Goal: Transaction & Acquisition: Book appointment/travel/reservation

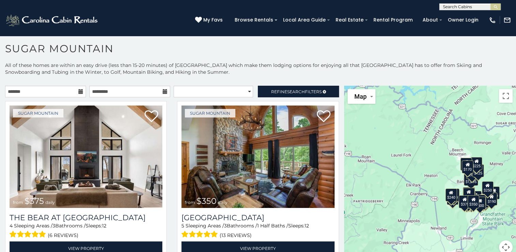
click at [79, 90] on icon at bounding box center [80, 91] width 5 height 5
click at [79, 89] on icon at bounding box center [80, 91] width 5 height 5
click at [37, 89] on input "text" at bounding box center [45, 92] width 81 height 12
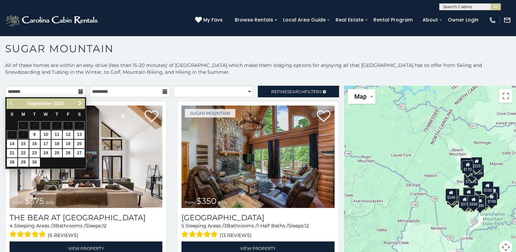
click at [79, 103] on span "Next" at bounding box center [79, 103] width 5 height 5
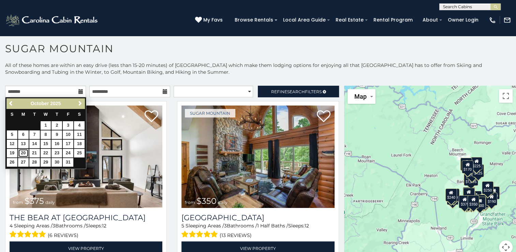
click at [23, 151] on link "20" at bounding box center [23, 153] width 11 height 9
type input "**********"
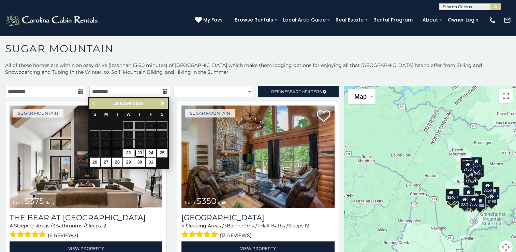
click at [137, 151] on link "23" at bounding box center [139, 153] width 11 height 9
type input "**********"
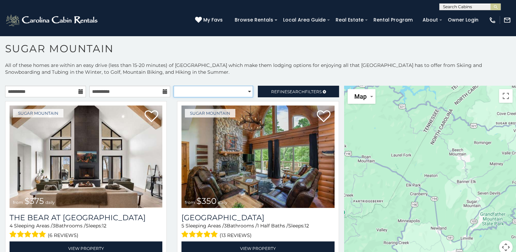
click at [238, 88] on select "**********" at bounding box center [213, 92] width 79 height 12
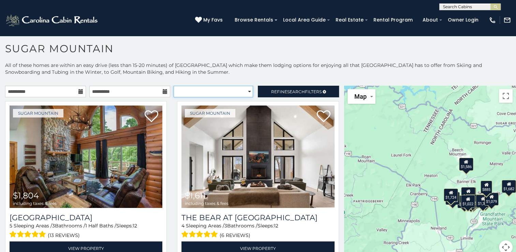
select select "*********"
click at [174, 86] on select "**********" at bounding box center [213, 92] width 79 height 12
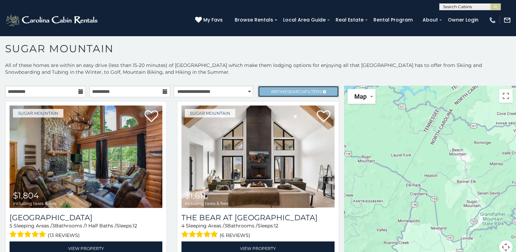
click at [277, 90] on span "Refine Search Filters" at bounding box center [296, 91] width 50 height 5
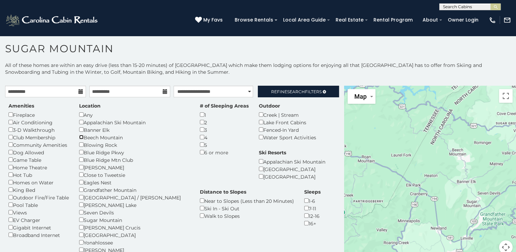
click at [84, 136] on div "Beech Mountain" at bounding box center [134, 137] width 110 height 8
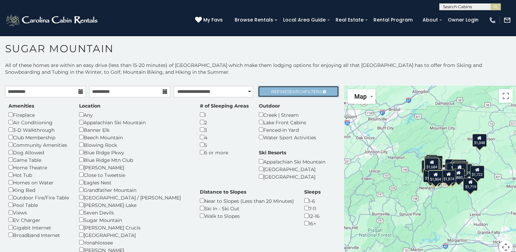
click at [293, 90] on span "Search" at bounding box center [296, 91] width 18 height 5
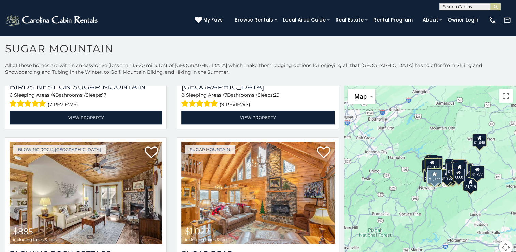
scroll to position [1534, 0]
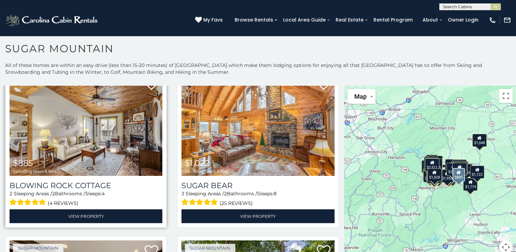
click at [81, 119] on img at bounding box center [86, 124] width 153 height 102
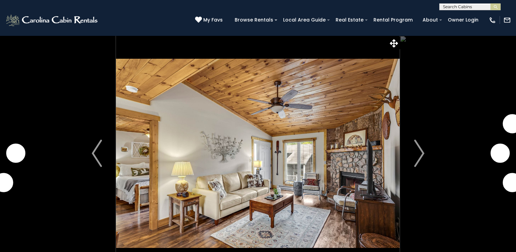
click at [420, 152] on img "Next" at bounding box center [419, 152] width 10 height 27
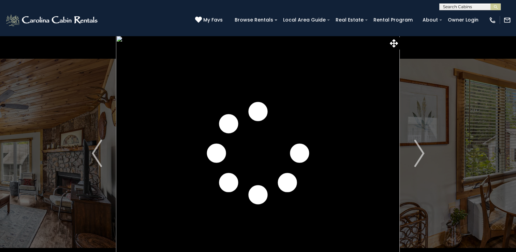
click at [420, 152] on img "Next" at bounding box center [419, 152] width 10 height 27
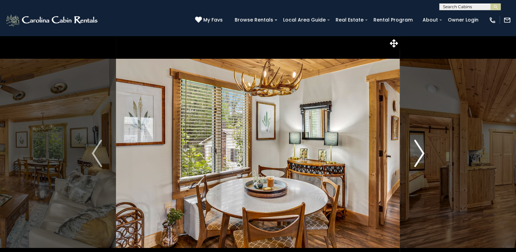
click at [413, 152] on button "Next" at bounding box center [419, 152] width 38 height 235
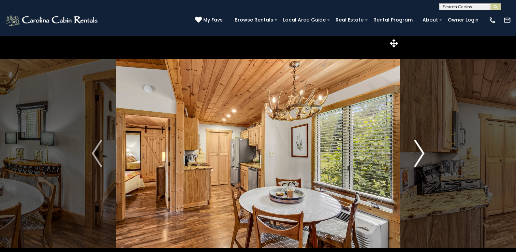
click at [413, 152] on button "Next" at bounding box center [419, 152] width 38 height 235
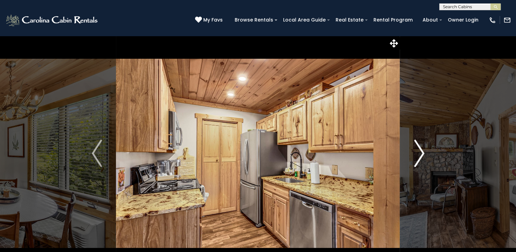
click at [413, 152] on button "Next" at bounding box center [419, 152] width 38 height 235
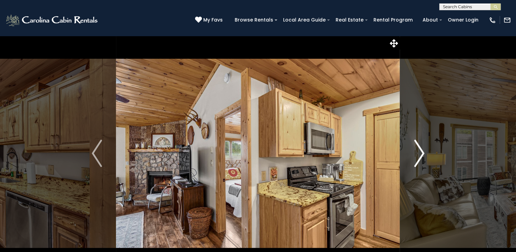
click at [413, 152] on button "Next" at bounding box center [419, 152] width 38 height 235
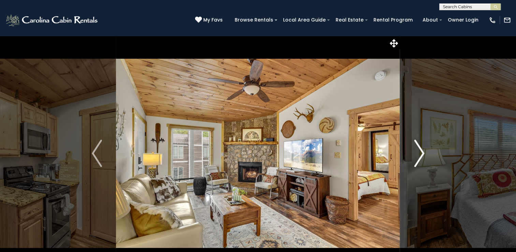
click at [413, 152] on button "Next" at bounding box center [419, 152] width 38 height 235
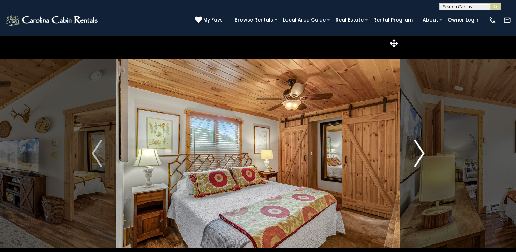
click at [413, 152] on button "Next" at bounding box center [419, 152] width 38 height 235
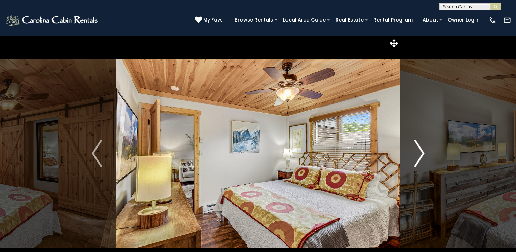
click at [413, 152] on button "Next" at bounding box center [419, 152] width 38 height 235
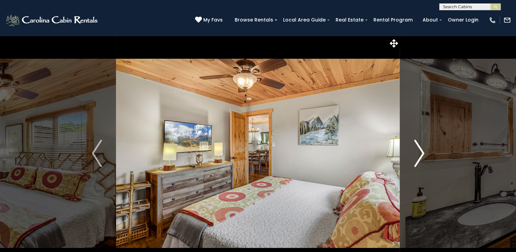
click at [413, 152] on button "Next" at bounding box center [419, 152] width 38 height 235
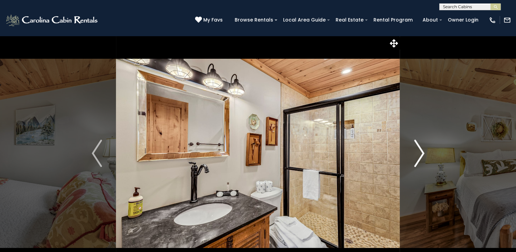
click at [413, 152] on button "Next" at bounding box center [419, 152] width 38 height 235
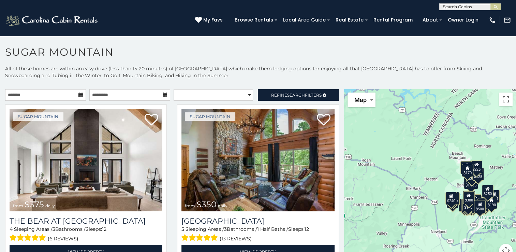
click at [79, 95] on icon at bounding box center [80, 94] width 5 height 5
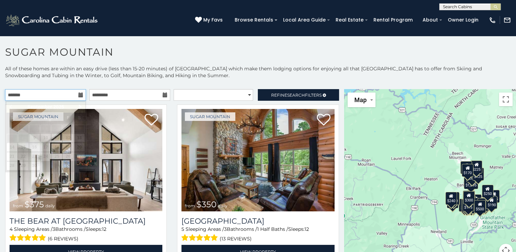
click at [57, 95] on input "text" at bounding box center [45, 95] width 81 height 12
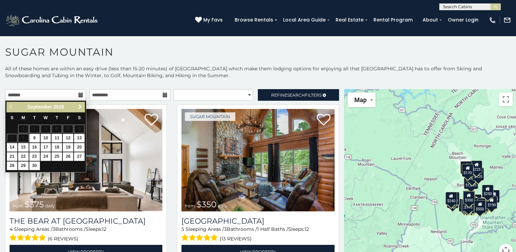
click at [79, 106] on span "Next" at bounding box center [79, 106] width 5 height 5
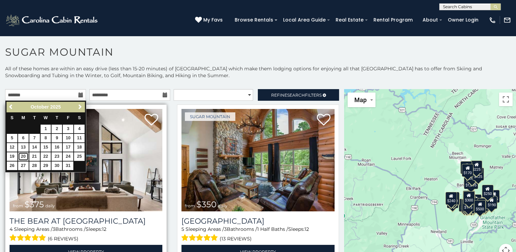
click at [23, 154] on link "20" at bounding box center [23, 156] width 11 height 9
type input "**********"
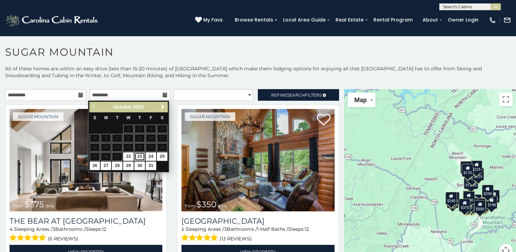
drag, startPoint x: 141, startPoint y: 156, endPoint x: 143, endPoint y: 152, distance: 4.7
click at [141, 155] on link "23" at bounding box center [139, 156] width 11 height 9
type input "**********"
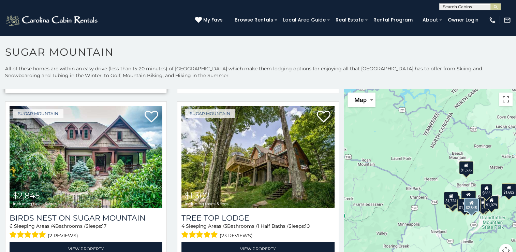
scroll to position [170, 0]
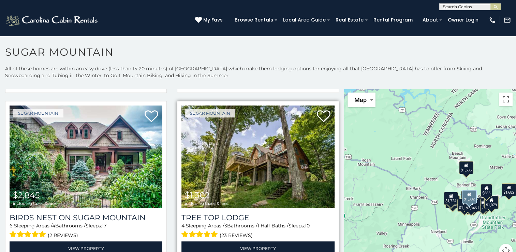
click at [266, 157] on img at bounding box center [257, 156] width 153 height 102
click at [277, 152] on img at bounding box center [257, 156] width 153 height 102
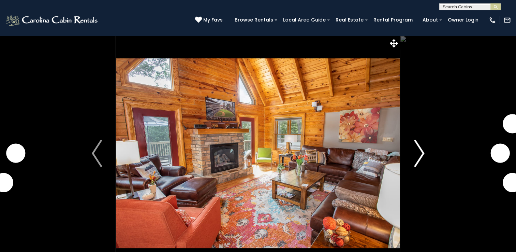
click at [421, 152] on img "Next" at bounding box center [419, 152] width 10 height 27
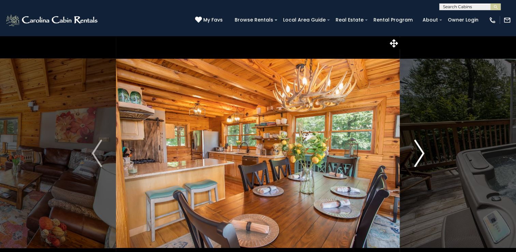
click at [421, 152] on img "Next" at bounding box center [419, 152] width 10 height 27
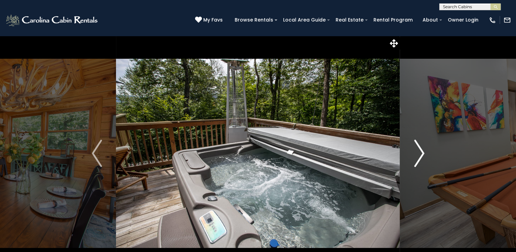
click at [421, 152] on img "Next" at bounding box center [419, 152] width 10 height 27
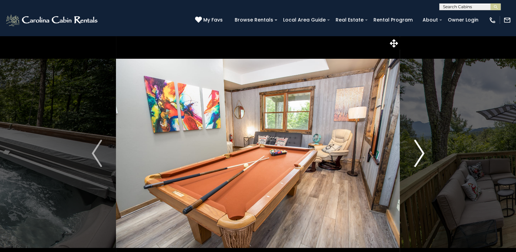
click at [421, 152] on img "Next" at bounding box center [419, 152] width 10 height 27
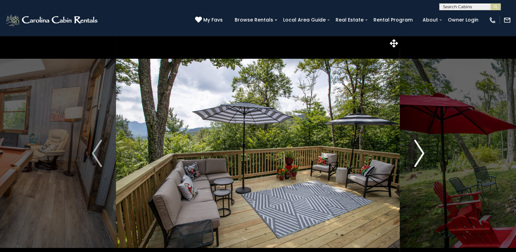
click at [421, 152] on img "Next" at bounding box center [419, 152] width 10 height 27
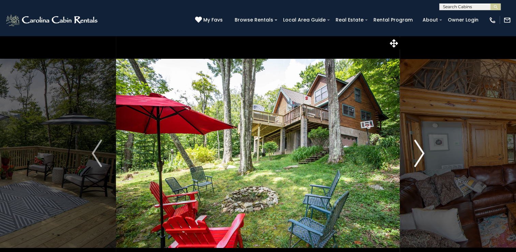
click at [421, 152] on img "Next" at bounding box center [419, 152] width 10 height 27
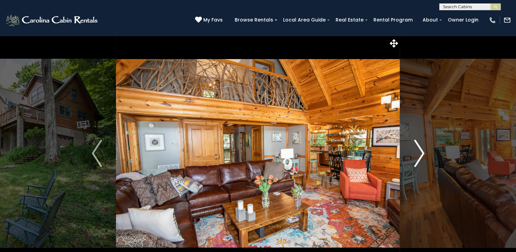
click at [421, 152] on img "Next" at bounding box center [419, 152] width 10 height 27
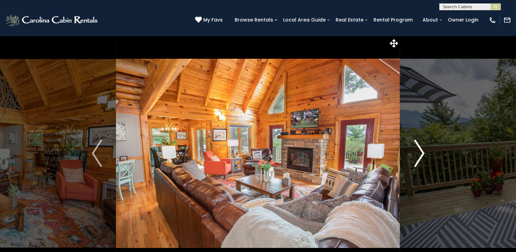
click at [421, 152] on img "Next" at bounding box center [419, 152] width 10 height 27
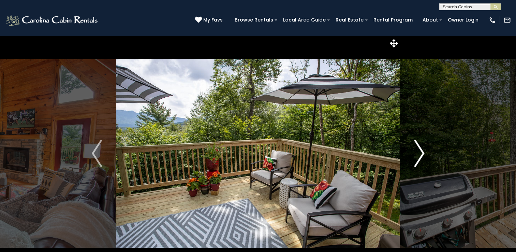
click at [421, 152] on img "Next" at bounding box center [419, 152] width 10 height 27
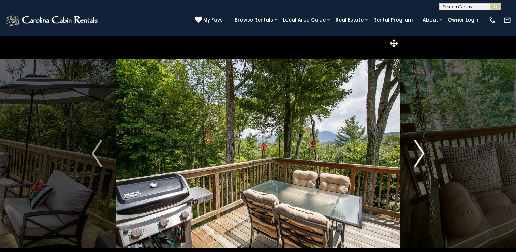
click at [421, 152] on img "Next" at bounding box center [419, 152] width 10 height 27
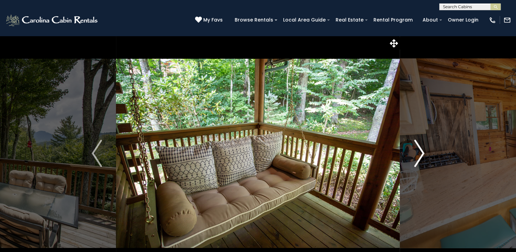
click at [421, 152] on img "Next" at bounding box center [419, 152] width 10 height 27
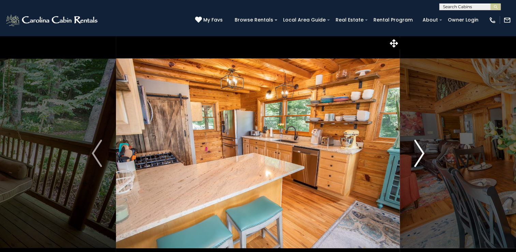
click at [421, 152] on img "Next" at bounding box center [419, 152] width 10 height 27
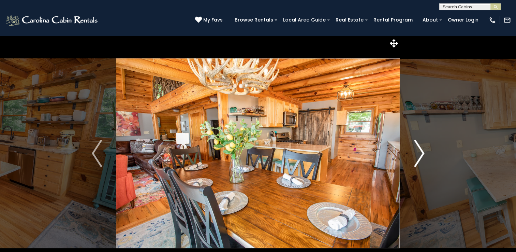
click at [421, 152] on img "Next" at bounding box center [419, 152] width 10 height 27
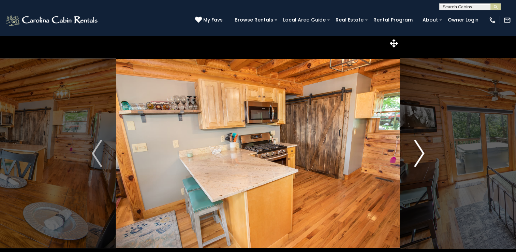
click at [421, 152] on img "Next" at bounding box center [419, 152] width 10 height 27
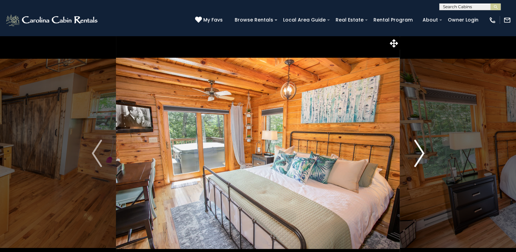
click at [421, 152] on img "Next" at bounding box center [419, 152] width 10 height 27
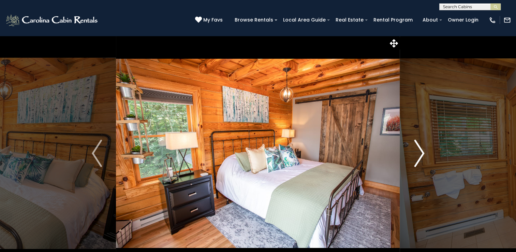
click at [421, 152] on img "Next" at bounding box center [419, 152] width 10 height 27
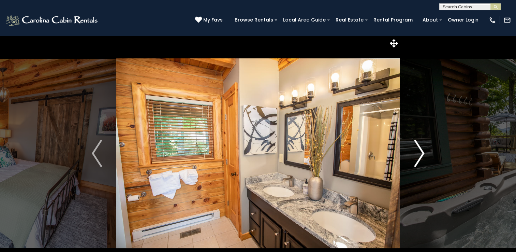
click at [421, 152] on img "Next" at bounding box center [419, 152] width 10 height 27
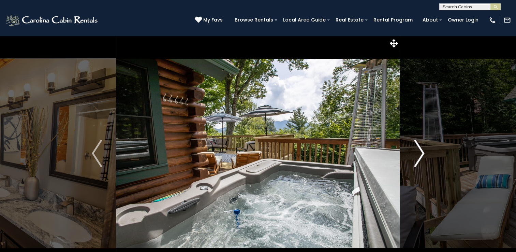
click at [421, 152] on img "Next" at bounding box center [419, 152] width 10 height 27
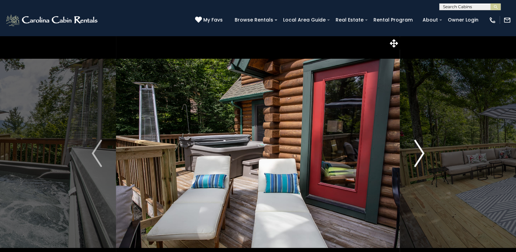
click at [421, 152] on img "Next" at bounding box center [419, 152] width 10 height 27
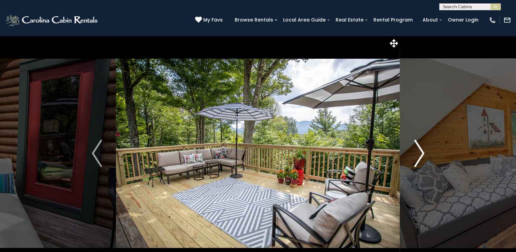
click at [421, 152] on img "Next" at bounding box center [419, 152] width 10 height 27
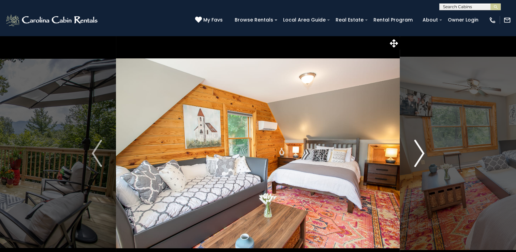
click at [421, 152] on img "Next" at bounding box center [419, 152] width 10 height 27
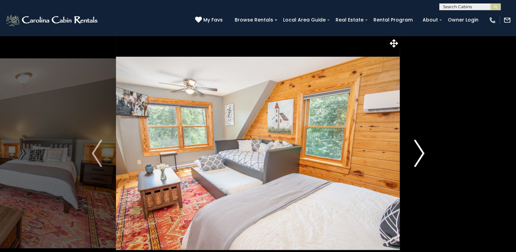
click at [421, 152] on img "Next" at bounding box center [419, 152] width 10 height 27
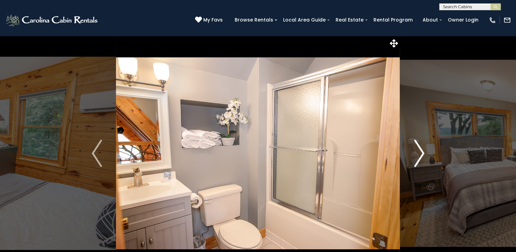
click at [421, 152] on img "Next" at bounding box center [419, 152] width 10 height 27
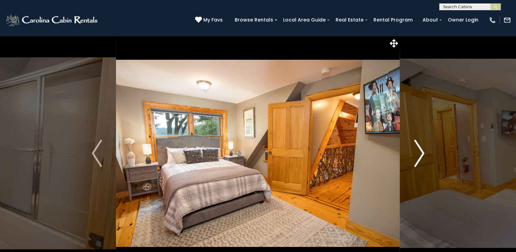
click at [421, 152] on img "Next" at bounding box center [419, 152] width 10 height 27
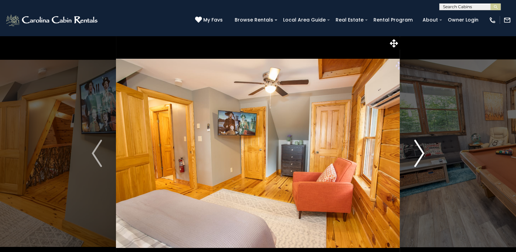
click at [421, 152] on img "Next" at bounding box center [419, 152] width 10 height 27
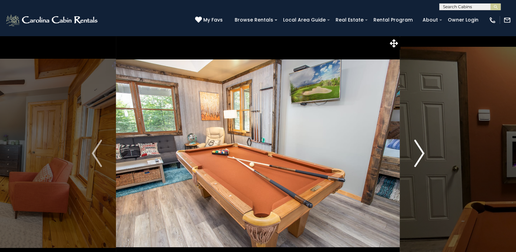
click at [421, 152] on img "Next" at bounding box center [419, 152] width 10 height 27
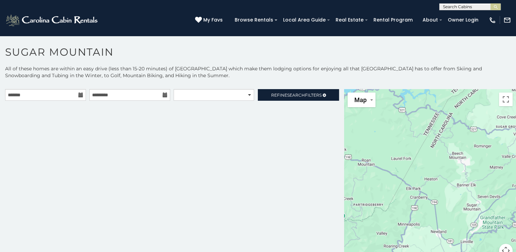
click at [79, 95] on icon at bounding box center [80, 94] width 5 height 5
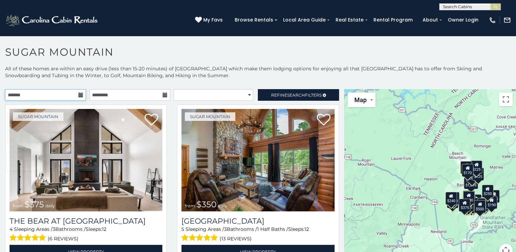
click at [40, 93] on input "text" at bounding box center [45, 95] width 81 height 12
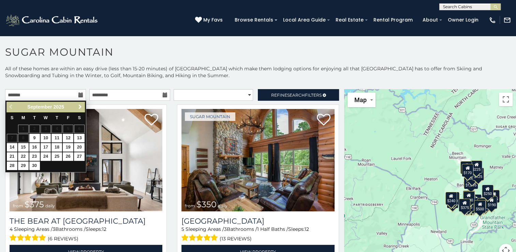
click at [82, 104] on span "Next" at bounding box center [79, 106] width 5 height 5
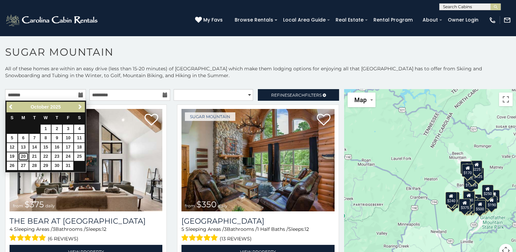
drag, startPoint x: 25, startPoint y: 155, endPoint x: 56, endPoint y: 146, distance: 31.8
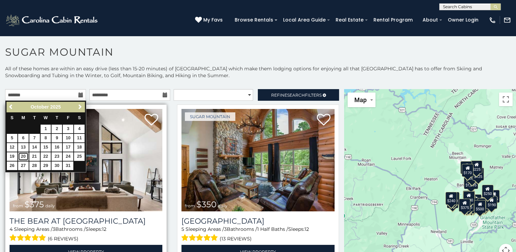
click at [25, 155] on link "20" at bounding box center [23, 156] width 11 height 9
type input "**********"
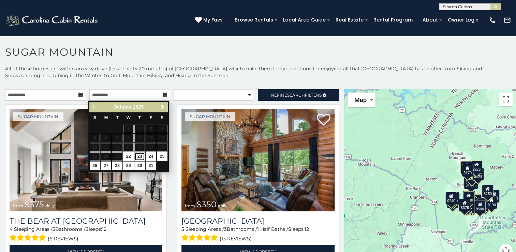
drag, startPoint x: 138, startPoint y: 155, endPoint x: 161, endPoint y: 117, distance: 45.0
click at [138, 155] on link "23" at bounding box center [139, 156] width 11 height 9
type input "**********"
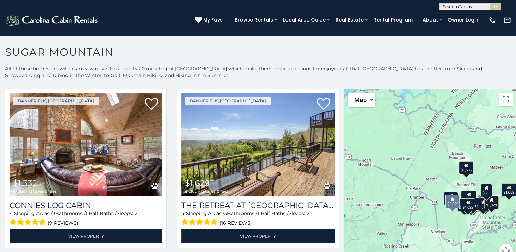
scroll to position [682, 0]
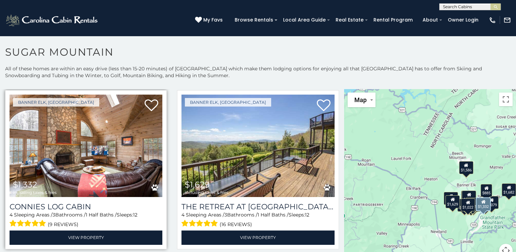
click at [85, 143] on img at bounding box center [86, 145] width 153 height 102
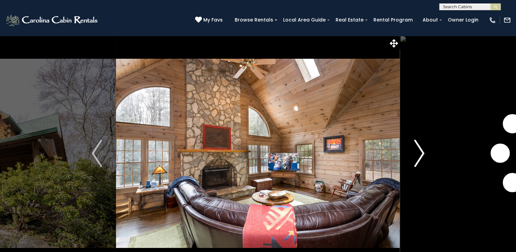
click at [415, 149] on img "Next" at bounding box center [419, 152] width 10 height 27
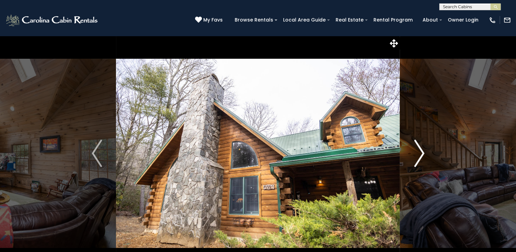
click at [421, 148] on img "Next" at bounding box center [419, 152] width 10 height 27
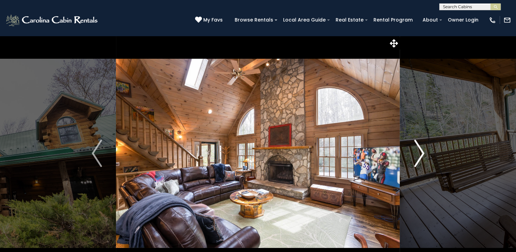
click at [421, 148] on img "Next" at bounding box center [419, 152] width 10 height 27
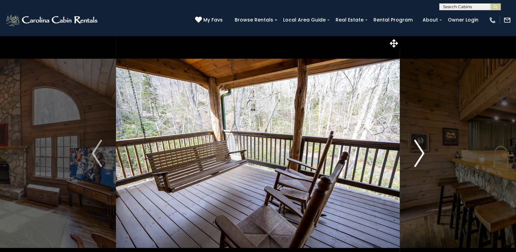
click at [421, 148] on img "Next" at bounding box center [419, 152] width 10 height 27
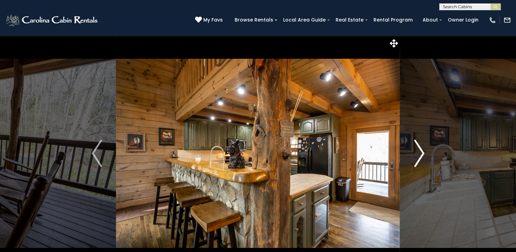
click at [421, 148] on img "Next" at bounding box center [419, 152] width 10 height 27
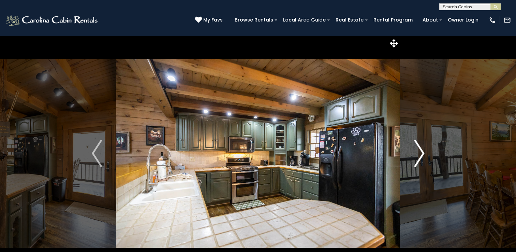
click at [421, 148] on img "Next" at bounding box center [419, 152] width 10 height 27
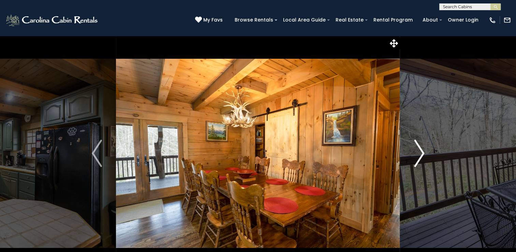
click at [421, 148] on img "Next" at bounding box center [419, 152] width 10 height 27
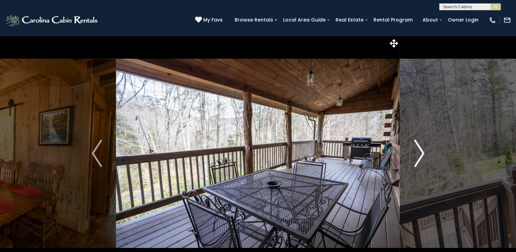
click at [421, 148] on img "Next" at bounding box center [419, 152] width 10 height 27
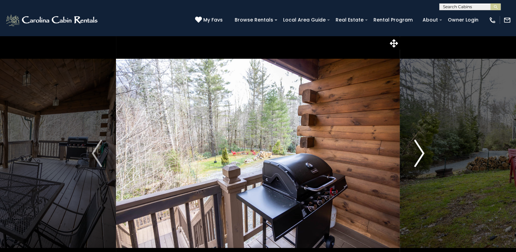
click at [421, 148] on img "Next" at bounding box center [419, 152] width 10 height 27
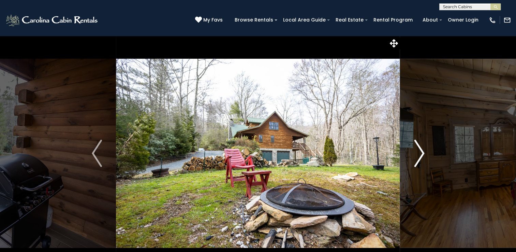
click at [421, 148] on img "Next" at bounding box center [419, 152] width 10 height 27
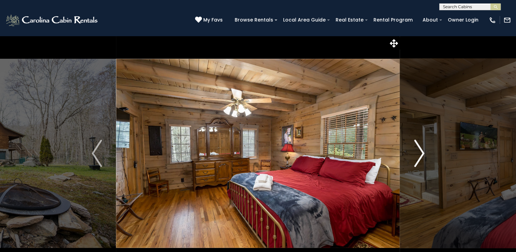
click at [421, 148] on img "Next" at bounding box center [419, 152] width 10 height 27
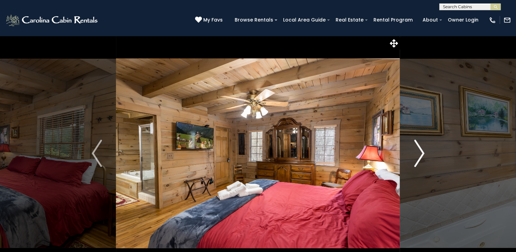
click at [421, 148] on img "Next" at bounding box center [419, 152] width 10 height 27
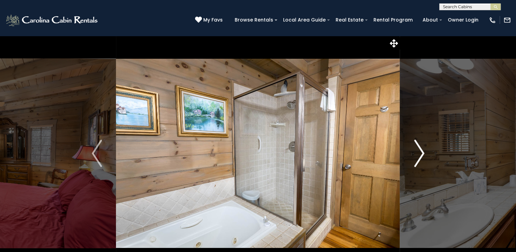
click at [421, 148] on img "Next" at bounding box center [419, 152] width 10 height 27
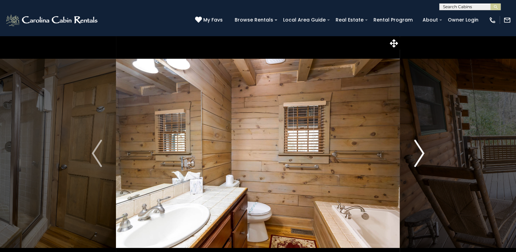
click at [421, 148] on img "Next" at bounding box center [419, 152] width 10 height 27
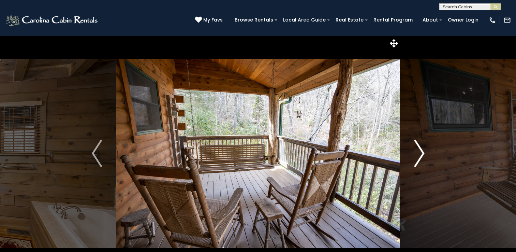
click at [421, 149] on img "Next" at bounding box center [419, 152] width 10 height 27
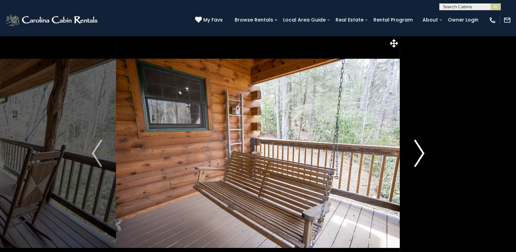
click at [421, 149] on img "Next" at bounding box center [419, 152] width 10 height 27
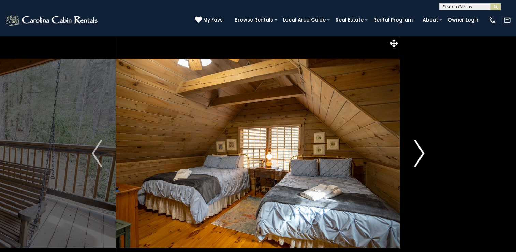
click at [421, 149] on img "Next" at bounding box center [419, 152] width 10 height 27
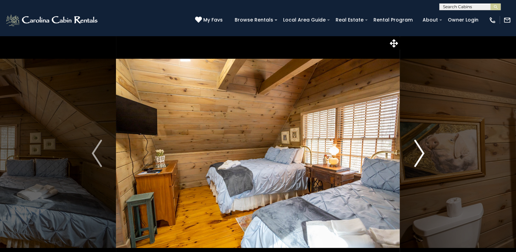
click at [421, 149] on img "Next" at bounding box center [419, 152] width 10 height 27
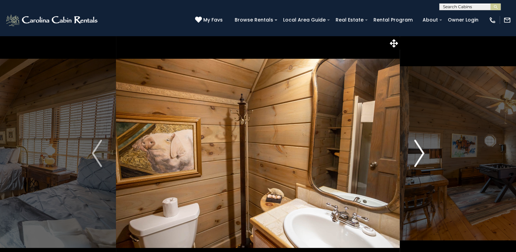
click at [421, 149] on img "Next" at bounding box center [419, 152] width 10 height 27
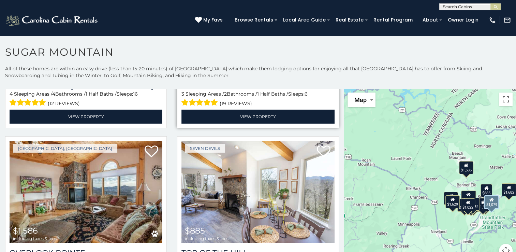
scroll to position [989, 0]
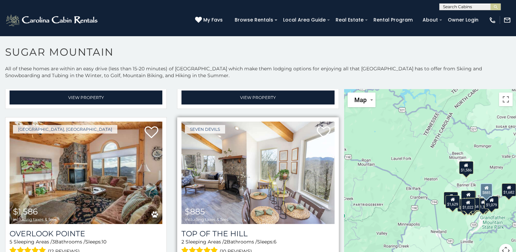
click at [260, 166] on img at bounding box center [257, 172] width 153 height 102
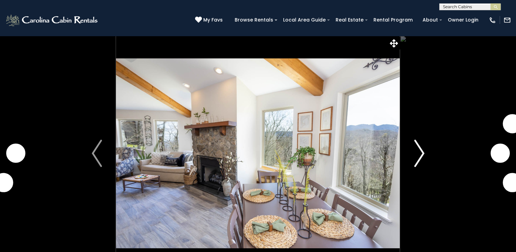
click at [419, 152] on img "Next" at bounding box center [419, 152] width 10 height 27
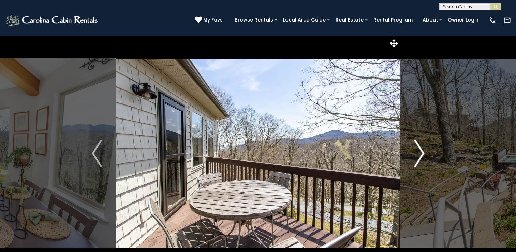
click at [419, 152] on img "Next" at bounding box center [419, 152] width 10 height 27
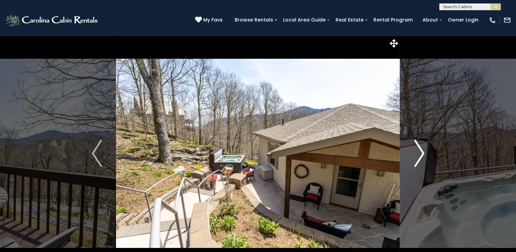
click at [419, 152] on img "Next" at bounding box center [419, 152] width 10 height 27
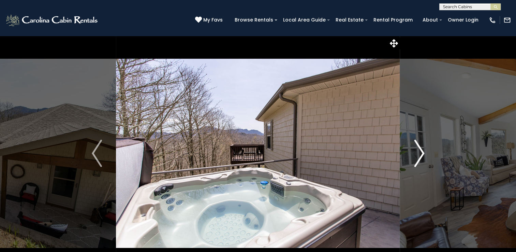
click at [419, 152] on img "Next" at bounding box center [419, 152] width 10 height 27
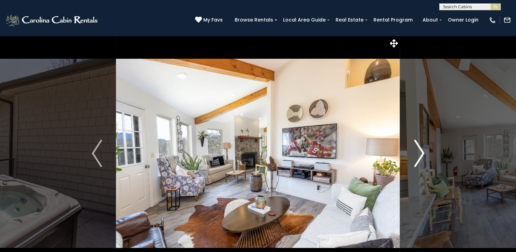
click at [419, 152] on img "Next" at bounding box center [419, 152] width 10 height 27
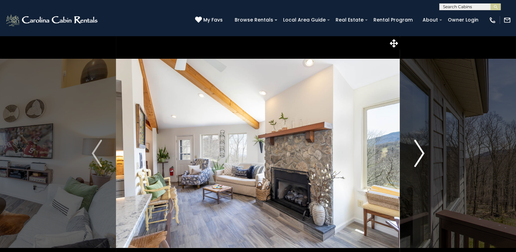
click at [419, 152] on img "Next" at bounding box center [419, 152] width 10 height 27
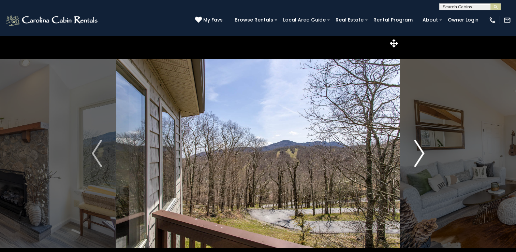
click at [419, 152] on img "Next" at bounding box center [419, 152] width 10 height 27
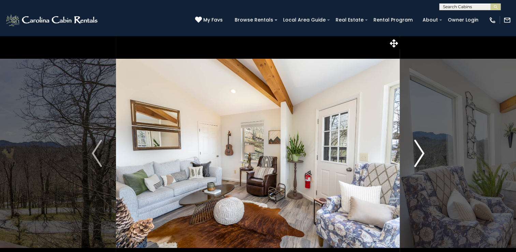
click at [419, 152] on img "Next" at bounding box center [419, 152] width 10 height 27
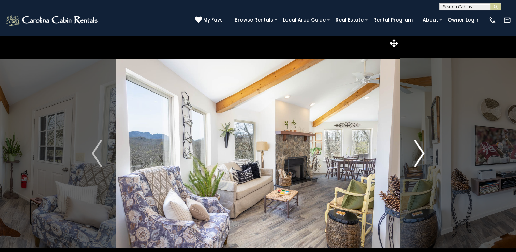
click at [419, 152] on img "Next" at bounding box center [419, 152] width 10 height 27
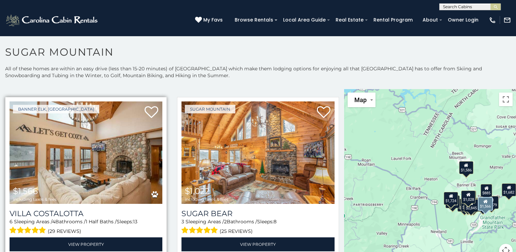
scroll to position [511, 0]
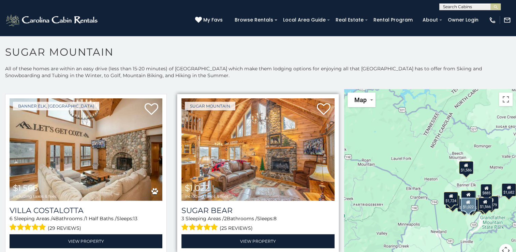
click at [259, 154] on img at bounding box center [257, 149] width 153 height 102
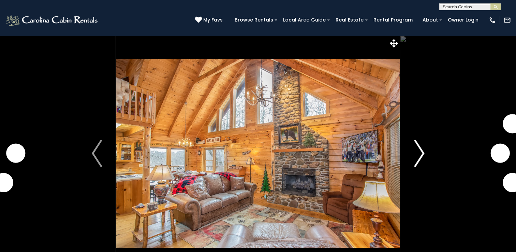
click at [418, 149] on img "Next" at bounding box center [419, 152] width 10 height 27
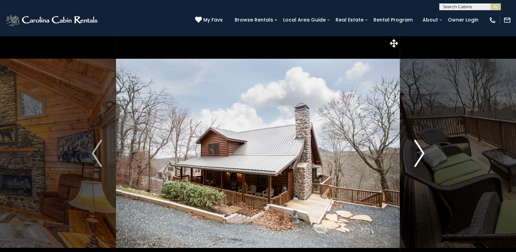
click at [418, 149] on img "Next" at bounding box center [419, 152] width 10 height 27
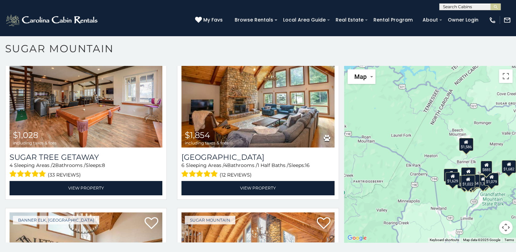
scroll to position [170, 0]
